Goal: Navigation & Orientation: Find specific page/section

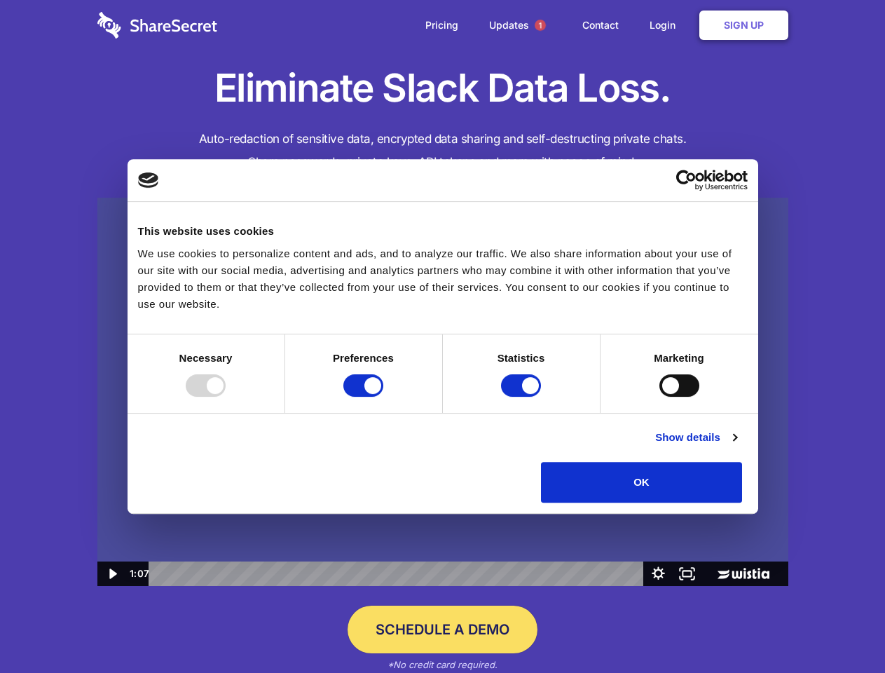
click at [442, 336] on img at bounding box center [442, 392] width 691 height 389
click at [226, 396] on div at bounding box center [206, 385] width 40 height 22
click at [383, 396] on input "Preferences" at bounding box center [363, 385] width 40 height 22
checkbox input "false"
click at [523, 396] on input "Statistics" at bounding box center [521, 385] width 40 height 22
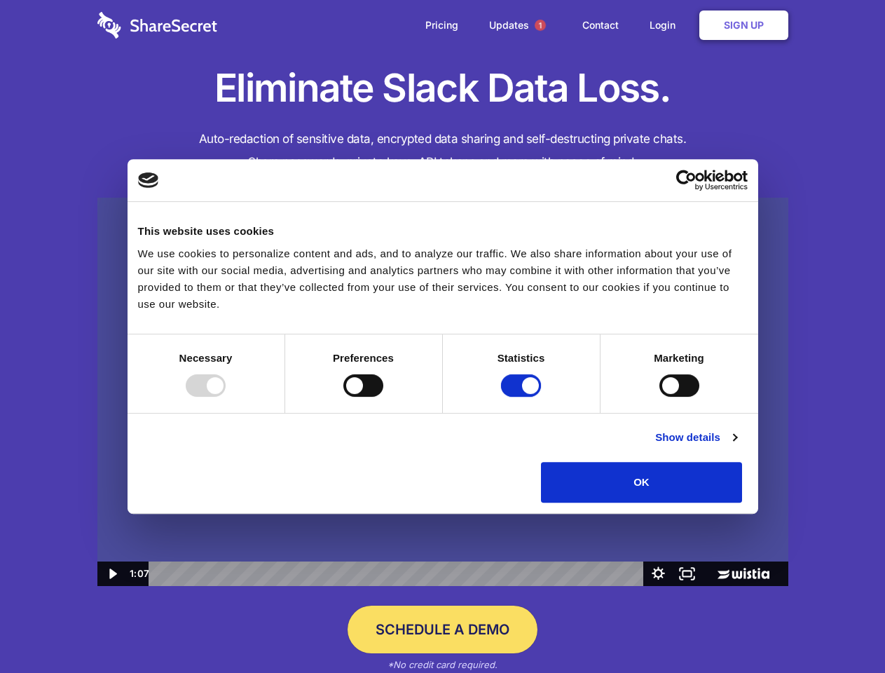
checkbox input "false"
click at [659, 396] on input "Marketing" at bounding box center [679, 385] width 40 height 22
checkbox input "true"
click at [736, 446] on link "Show details" at bounding box center [695, 437] width 81 height 17
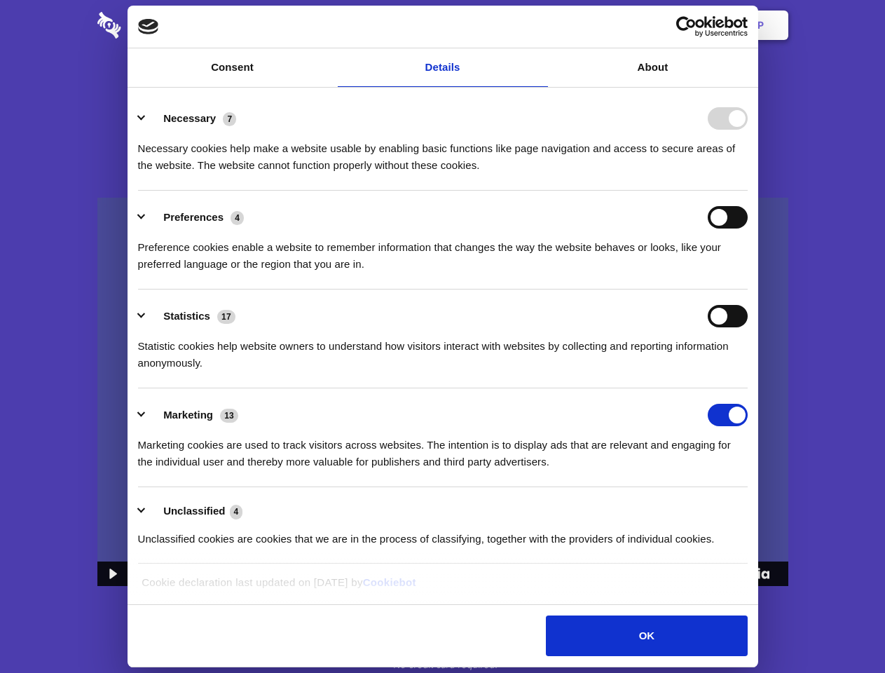
click at [747, 191] on li "Necessary 7 Necessary cookies help make a website usable by enabling basic func…" at bounding box center [442, 141] width 609 height 99
click at [539, 25] on span "1" at bounding box center [539, 25] width 11 height 11
click at [443, 392] on icon "Play Video: Sharesecret Slack Extension" at bounding box center [442, 378] width 90 height 57
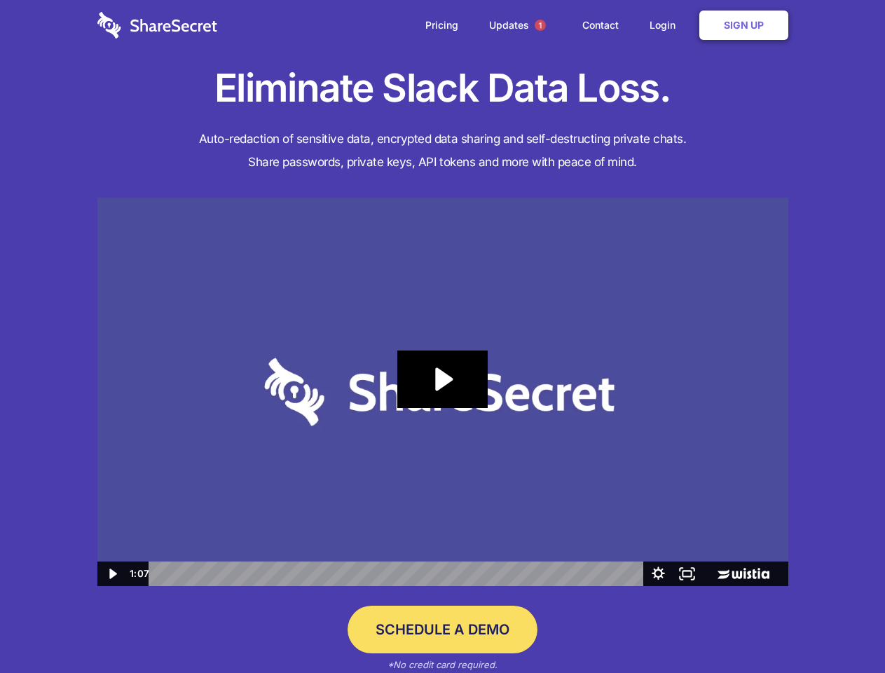
click at [443, 392] on icon "Play Video: Sharesecret Slack Extension" at bounding box center [442, 378] width 90 height 57
